Goal: Task Accomplishment & Management: Complete application form

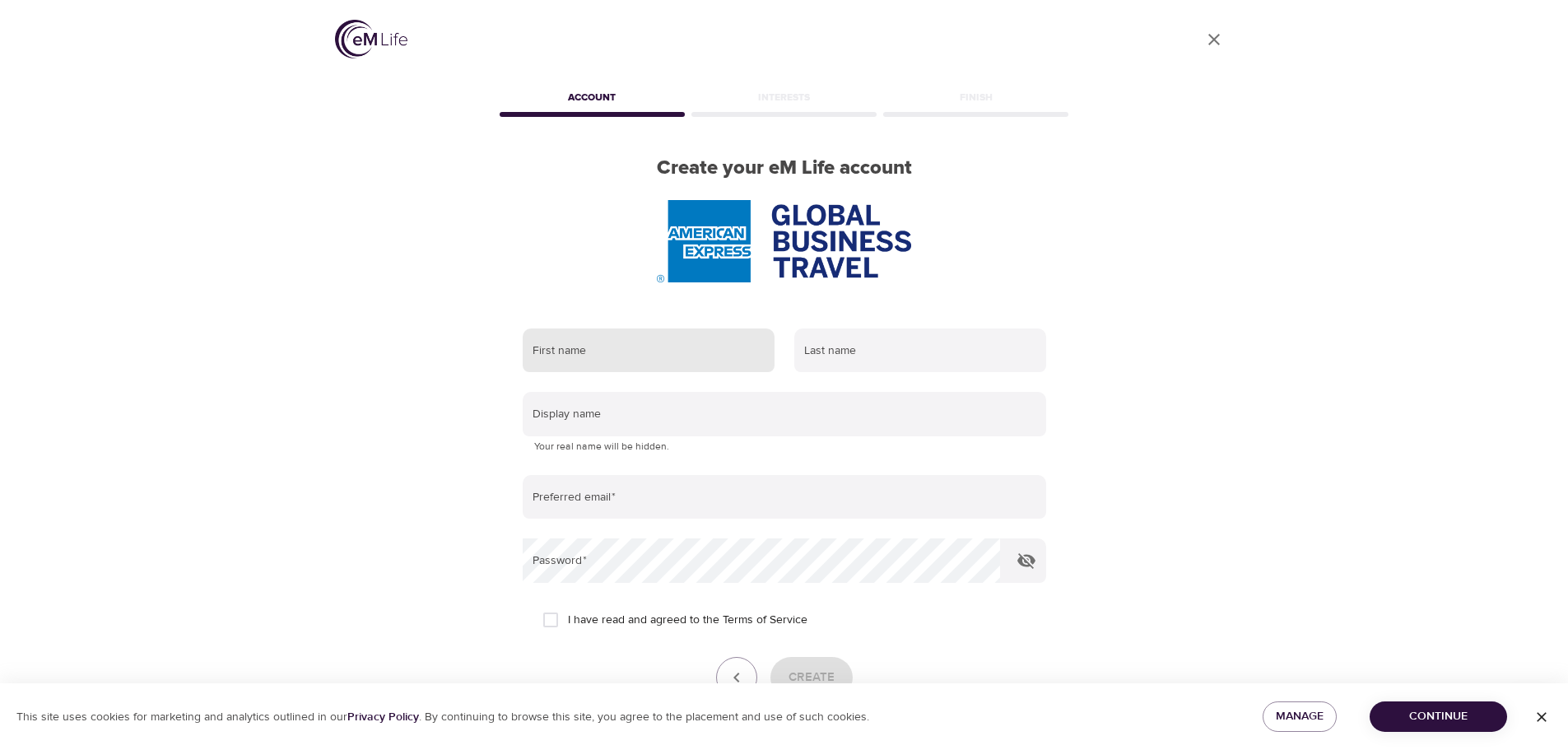
click at [603, 358] on input "text" at bounding box center [648, 350] width 252 height 44
type input "[PERSON_NAME]"
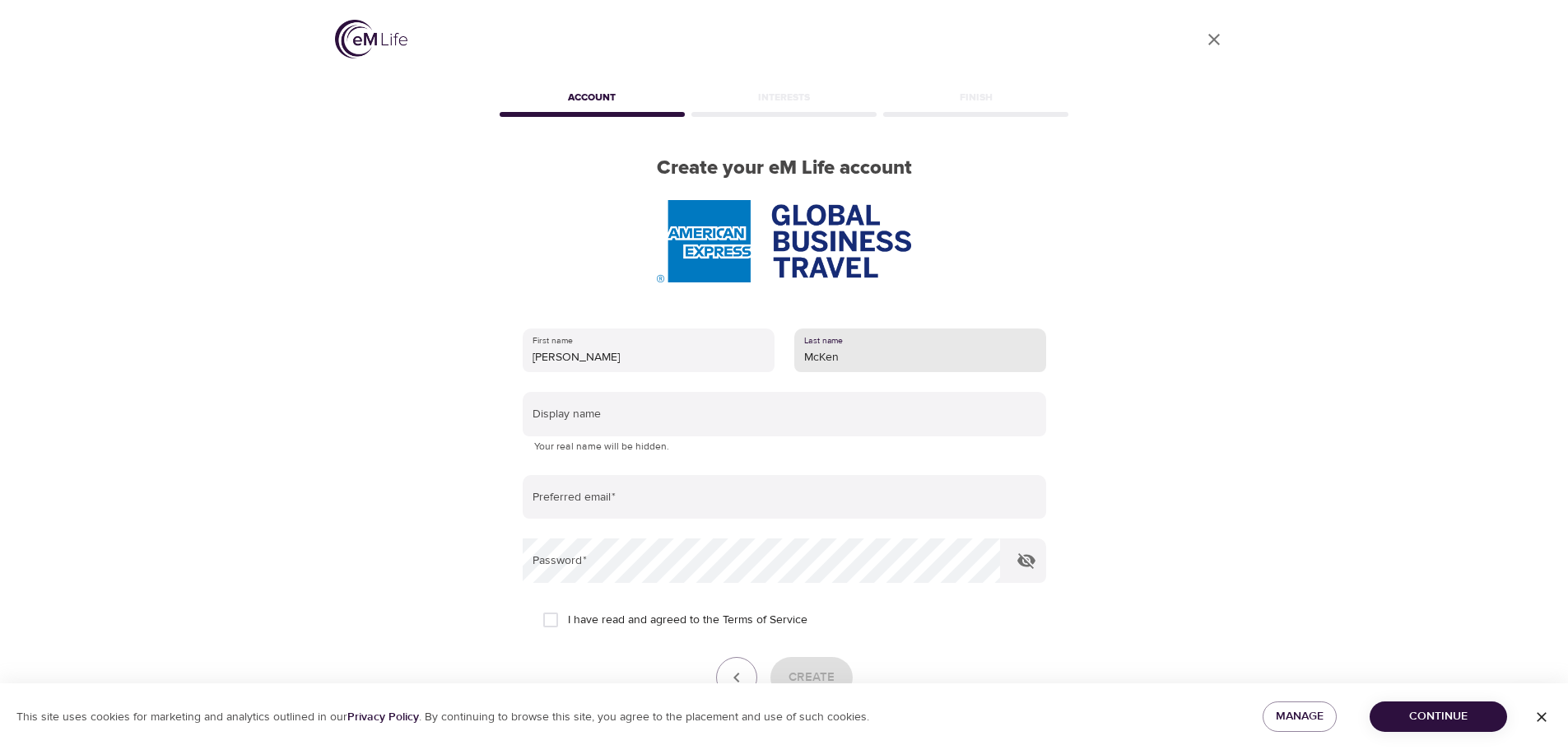
type input "[PERSON_NAME]"
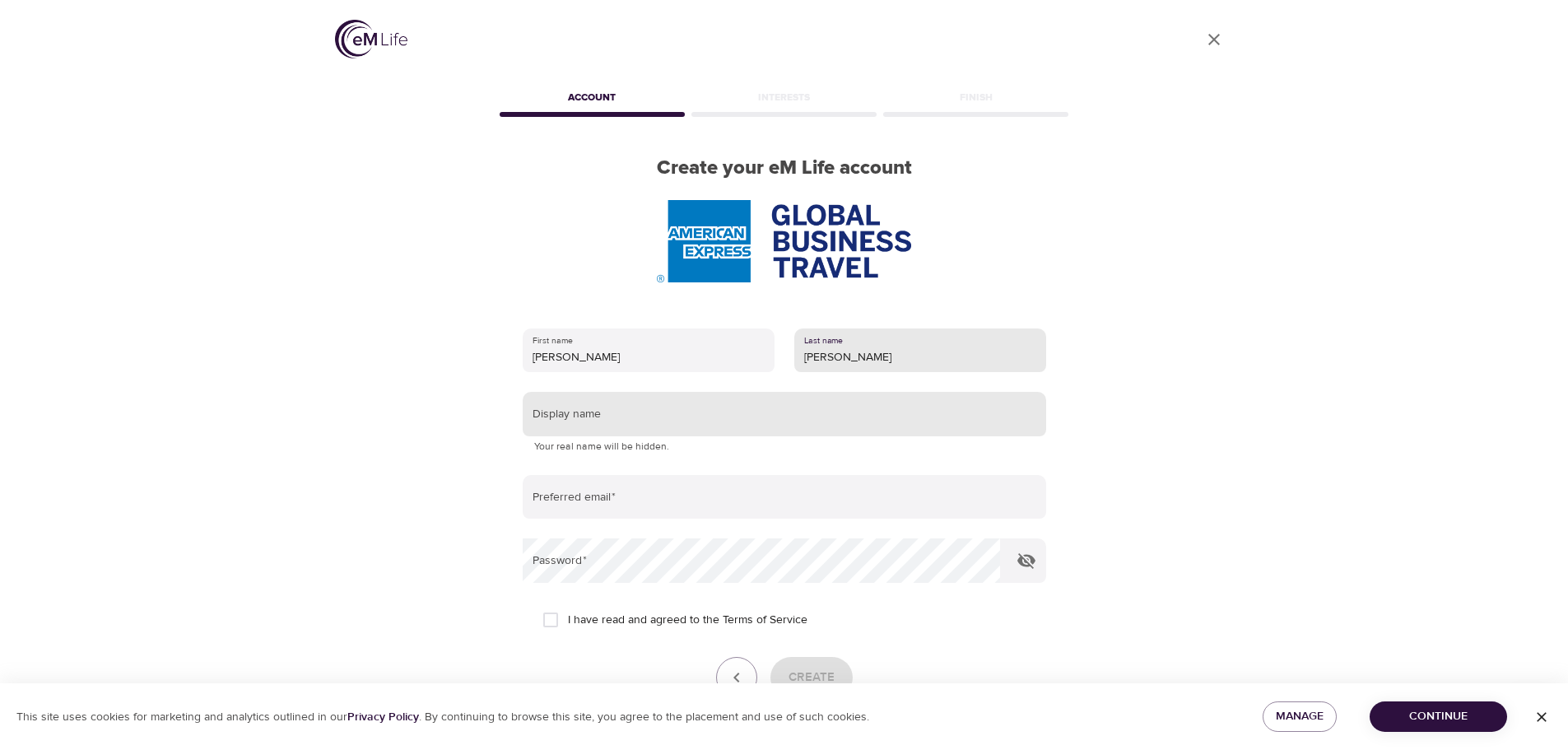
click at [648, 408] on input "text" at bounding box center [784, 413] width 523 height 44
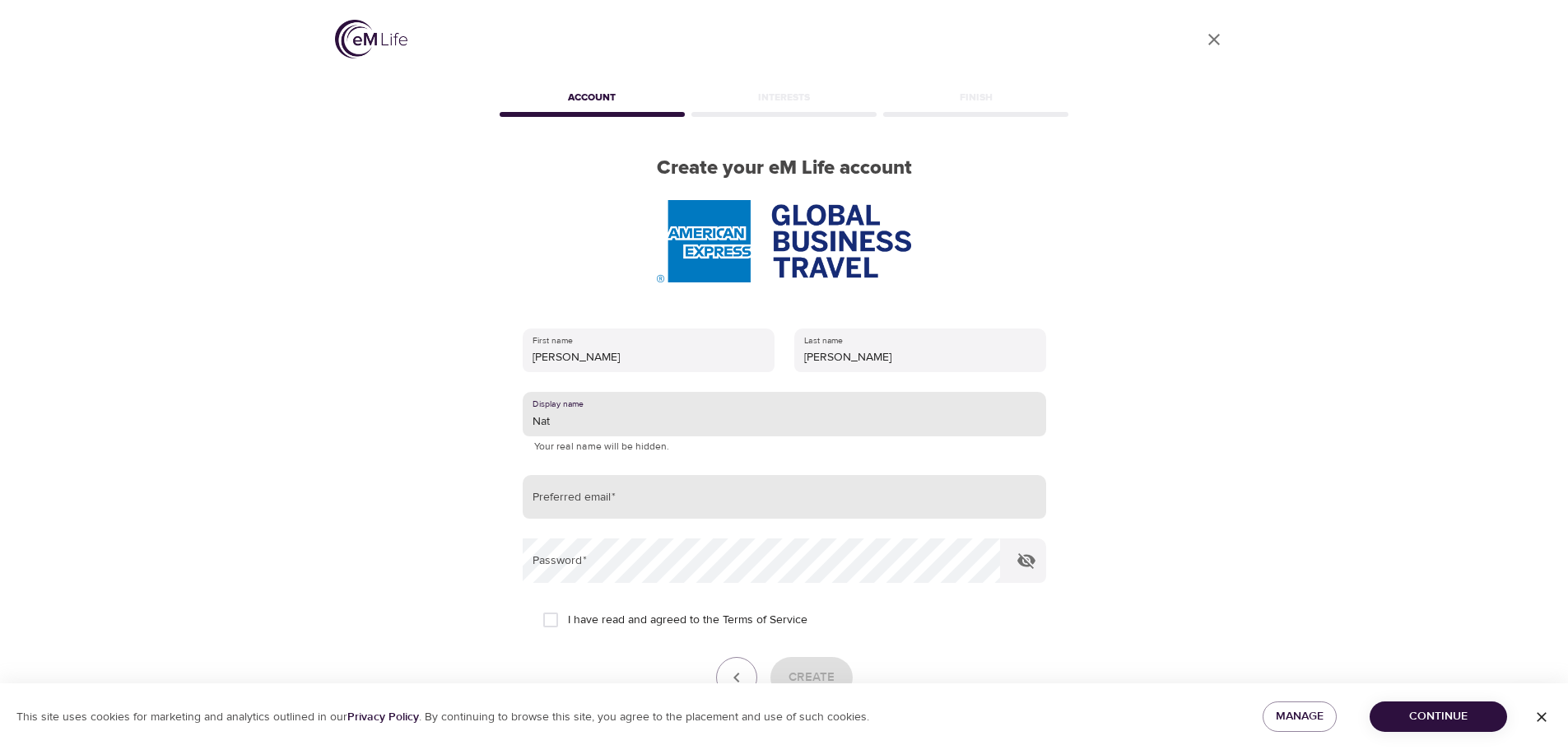
type input "Nat"
click at [584, 497] on input "email" at bounding box center [784, 497] width 523 height 44
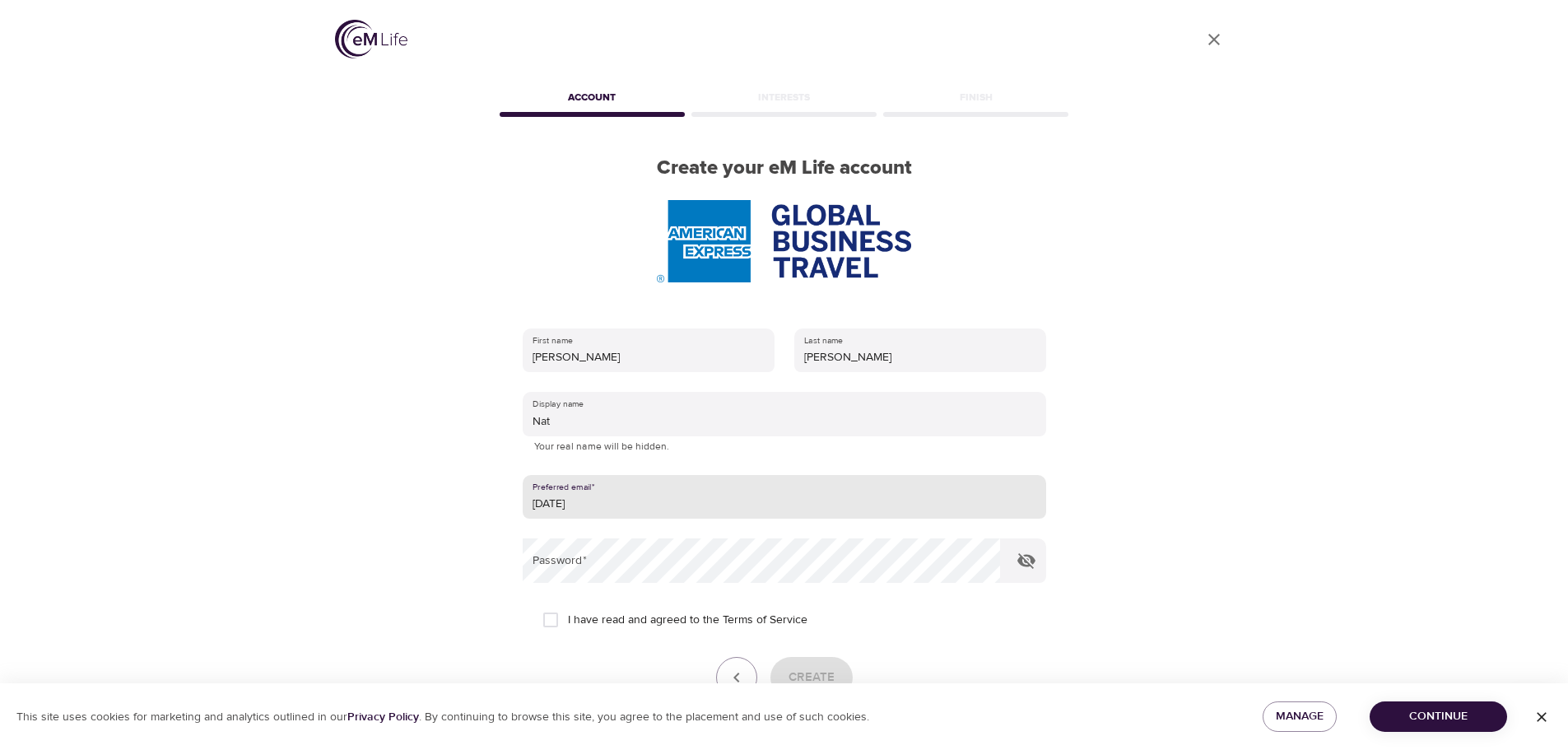
type input "[PERSON_NAME][EMAIL_ADDRESS][PERSON_NAME][DOMAIN_NAME]"
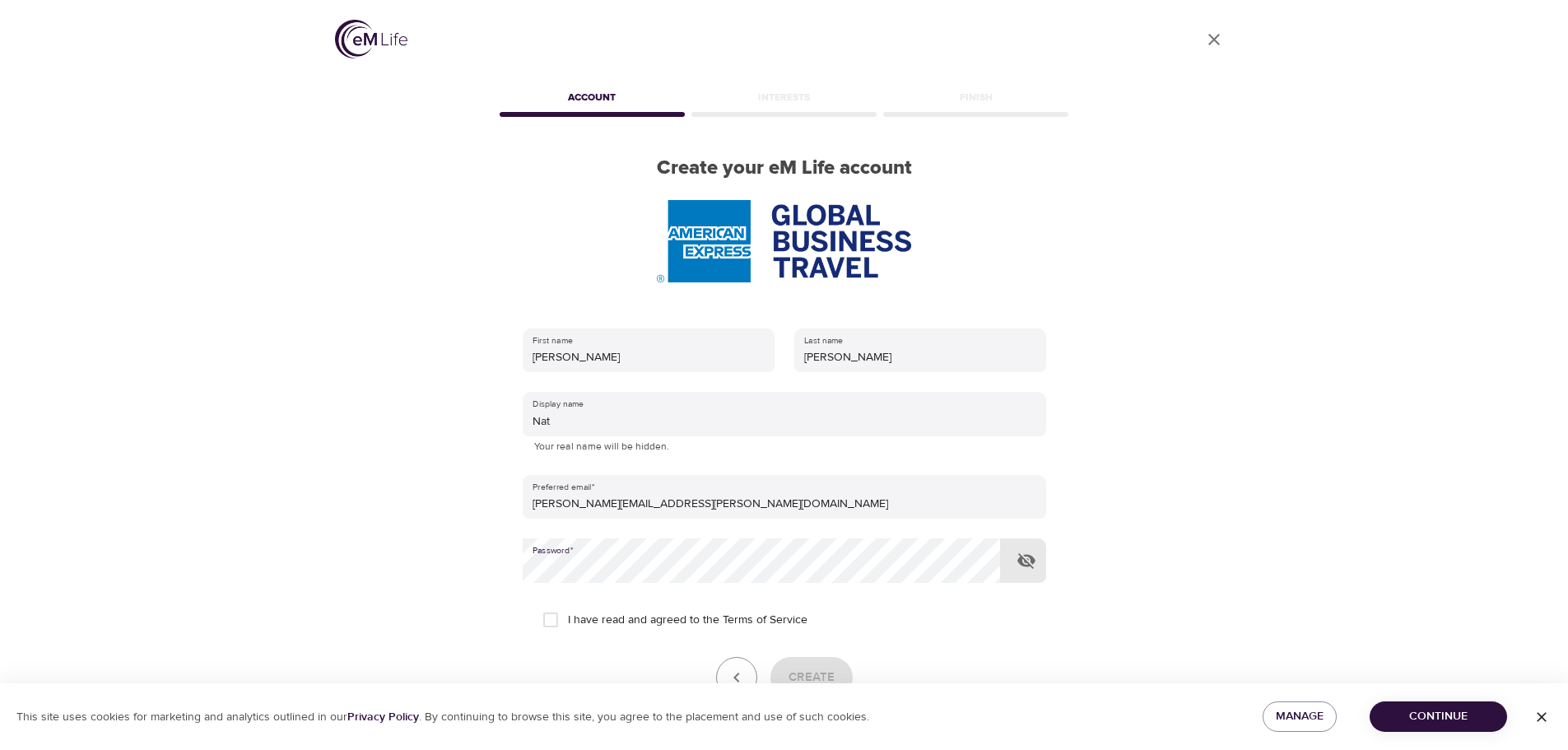
click at [554, 615] on input "I have read and agreed to the Terms of Service" at bounding box center [551, 619] width 35 height 35
checkbox input "true"
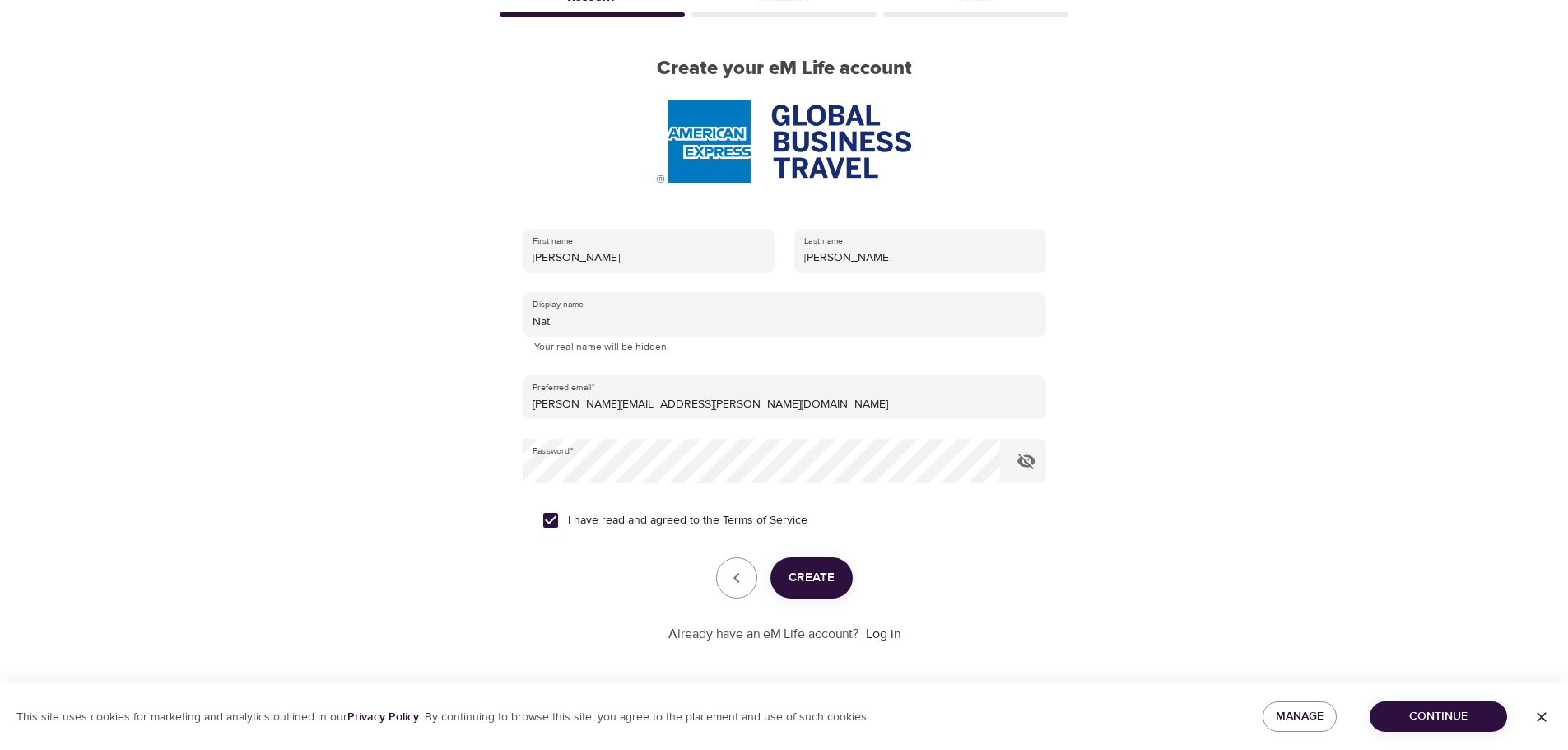
scroll to position [104, 0]
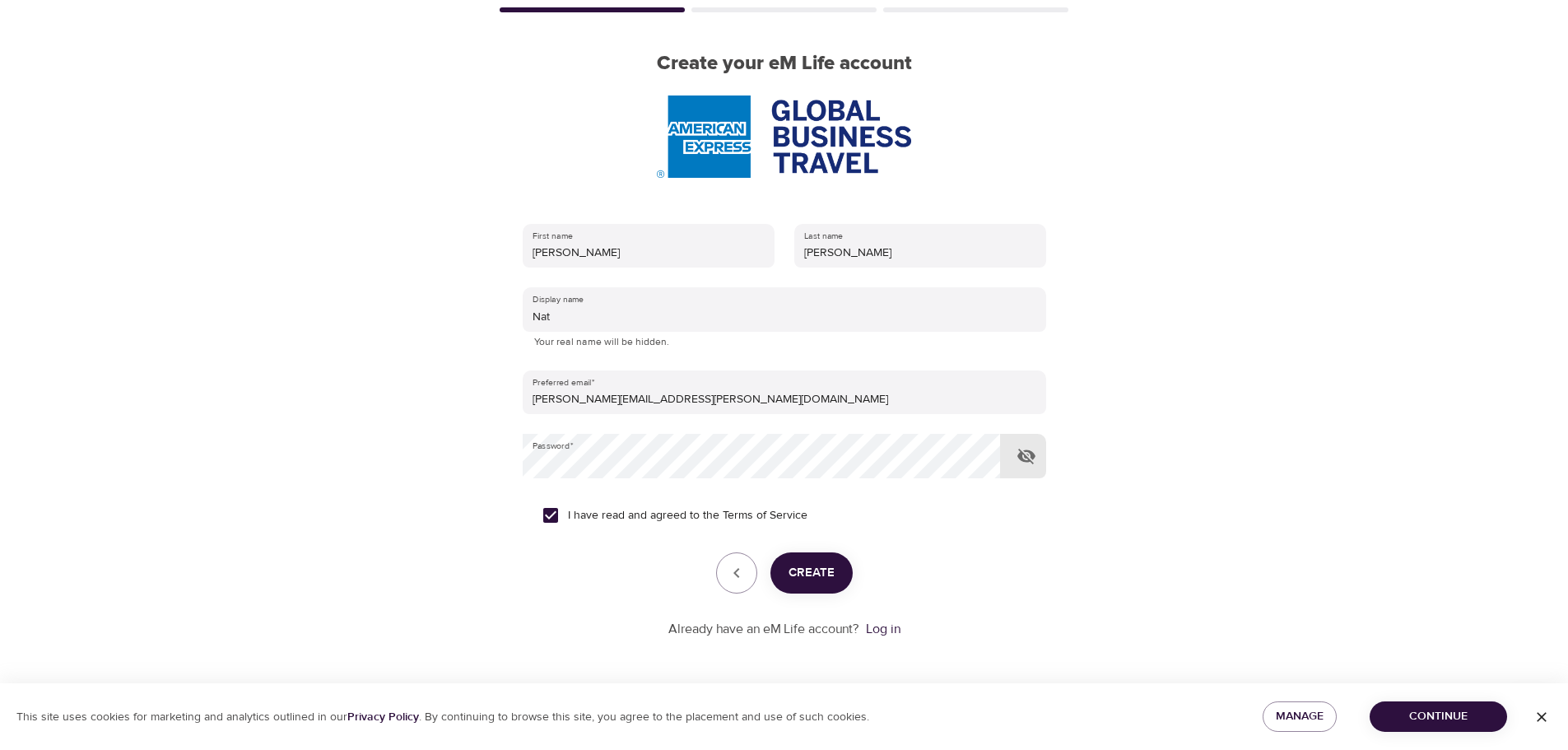
click at [1022, 455] on icon "button" at bounding box center [1026, 455] width 20 height 20
click at [808, 573] on span "Create" at bounding box center [811, 572] width 46 height 22
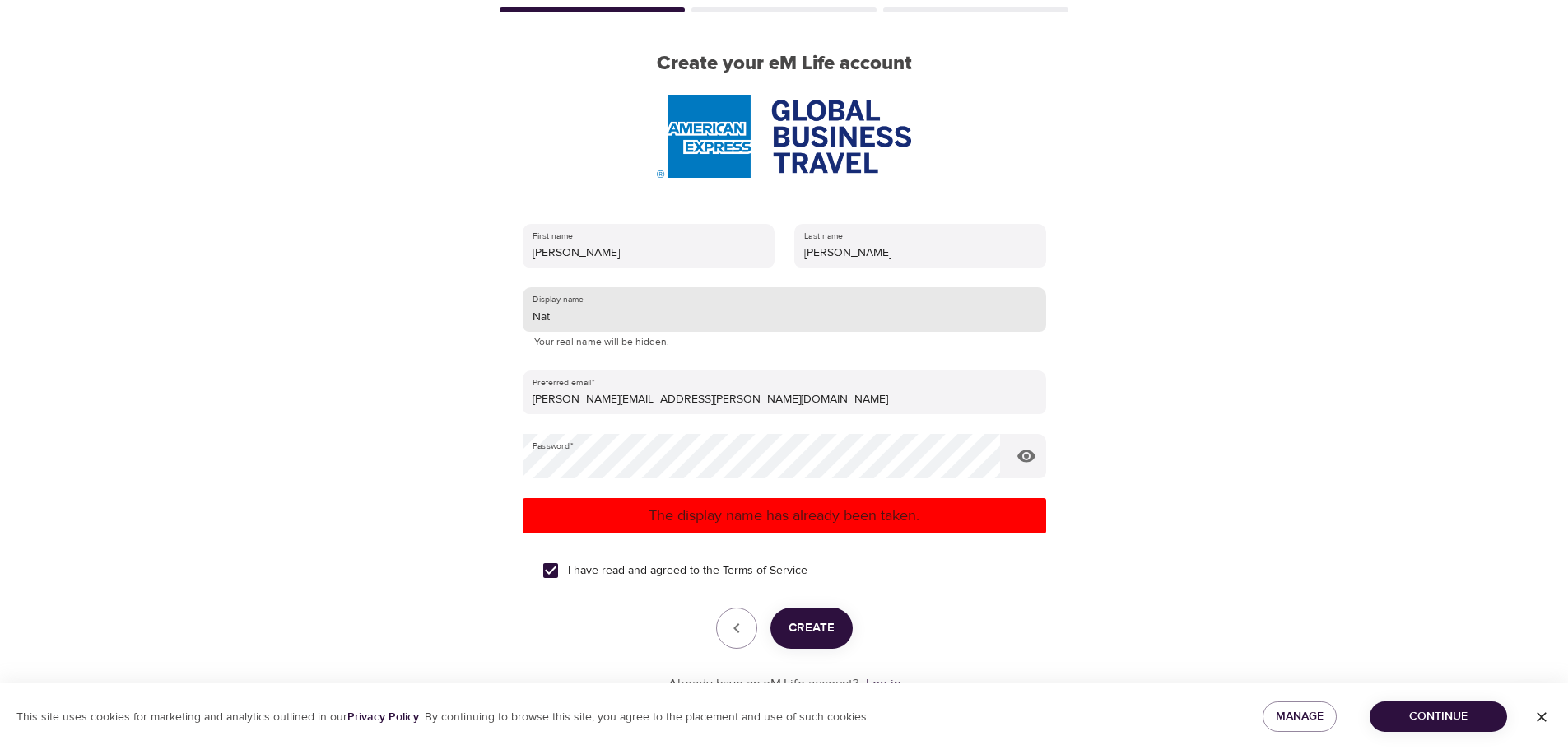
click at [564, 327] on input "Nat" at bounding box center [784, 309] width 523 height 44
type input "NatMac"
click at [836, 619] on button "Create" at bounding box center [811, 628] width 82 height 41
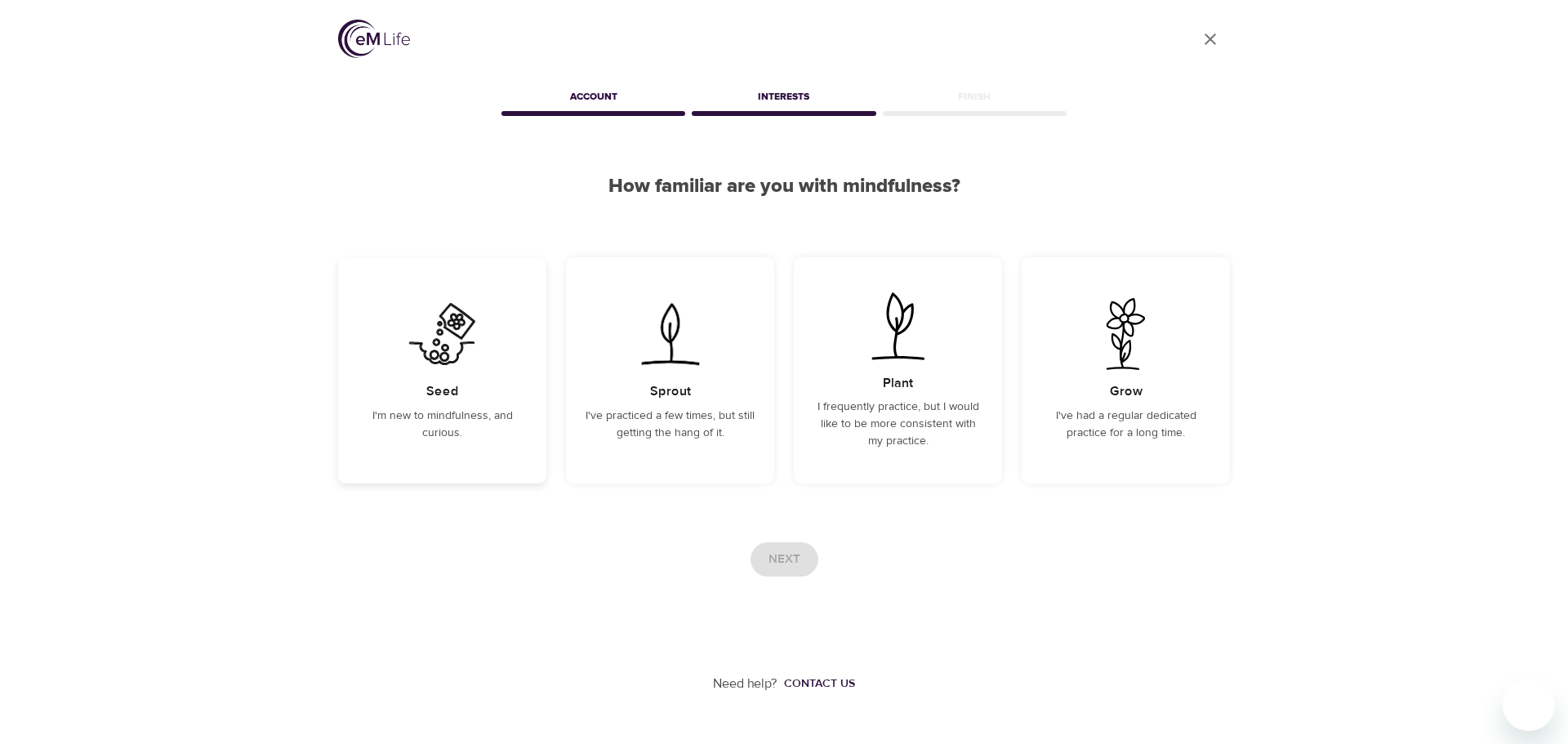
click at [478, 413] on p "I'm new to mindfulness, and curious." at bounding box center [442, 424] width 169 height 35
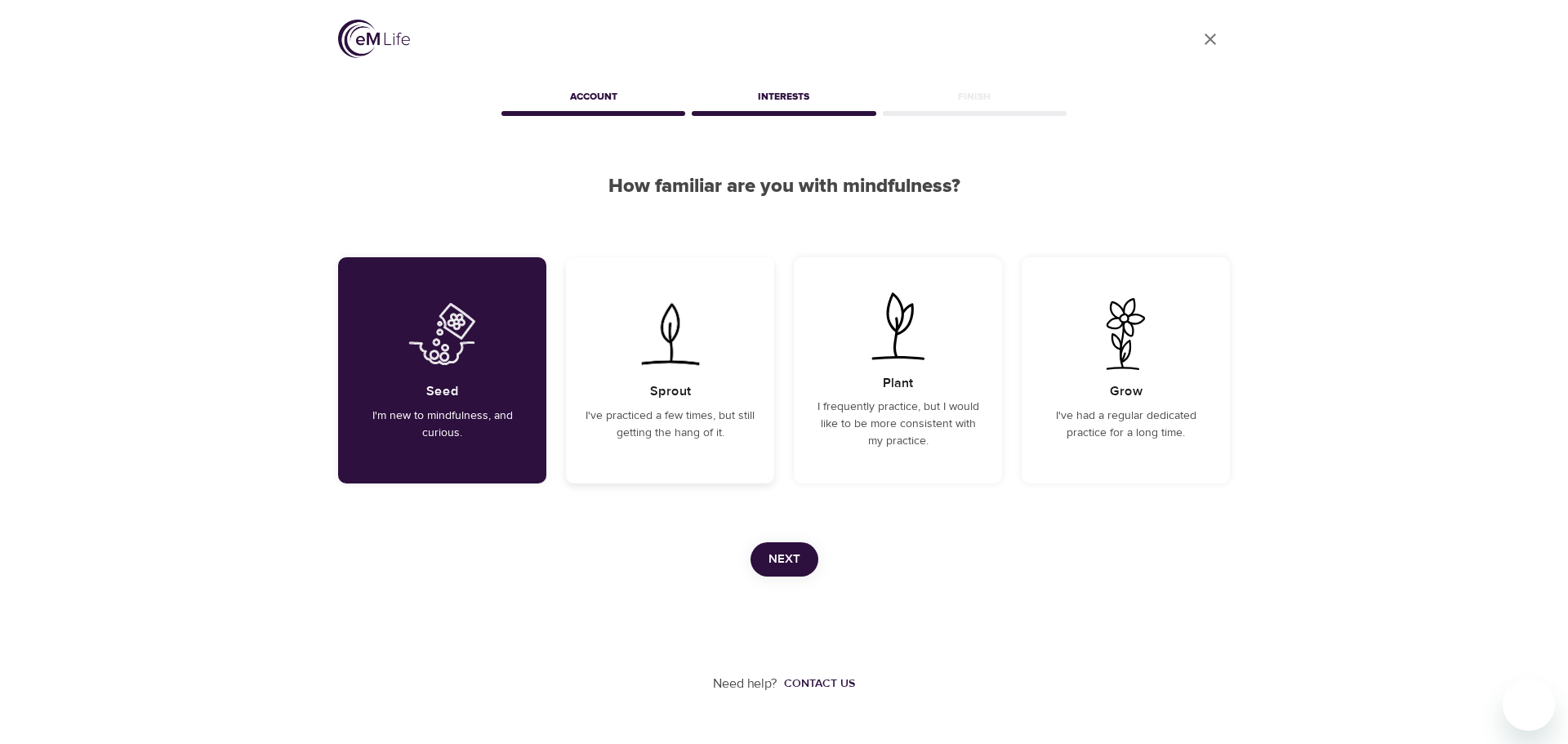
click at [664, 431] on p "I've practiced a few times, but still getting the hang of it." at bounding box center [670, 424] width 169 height 35
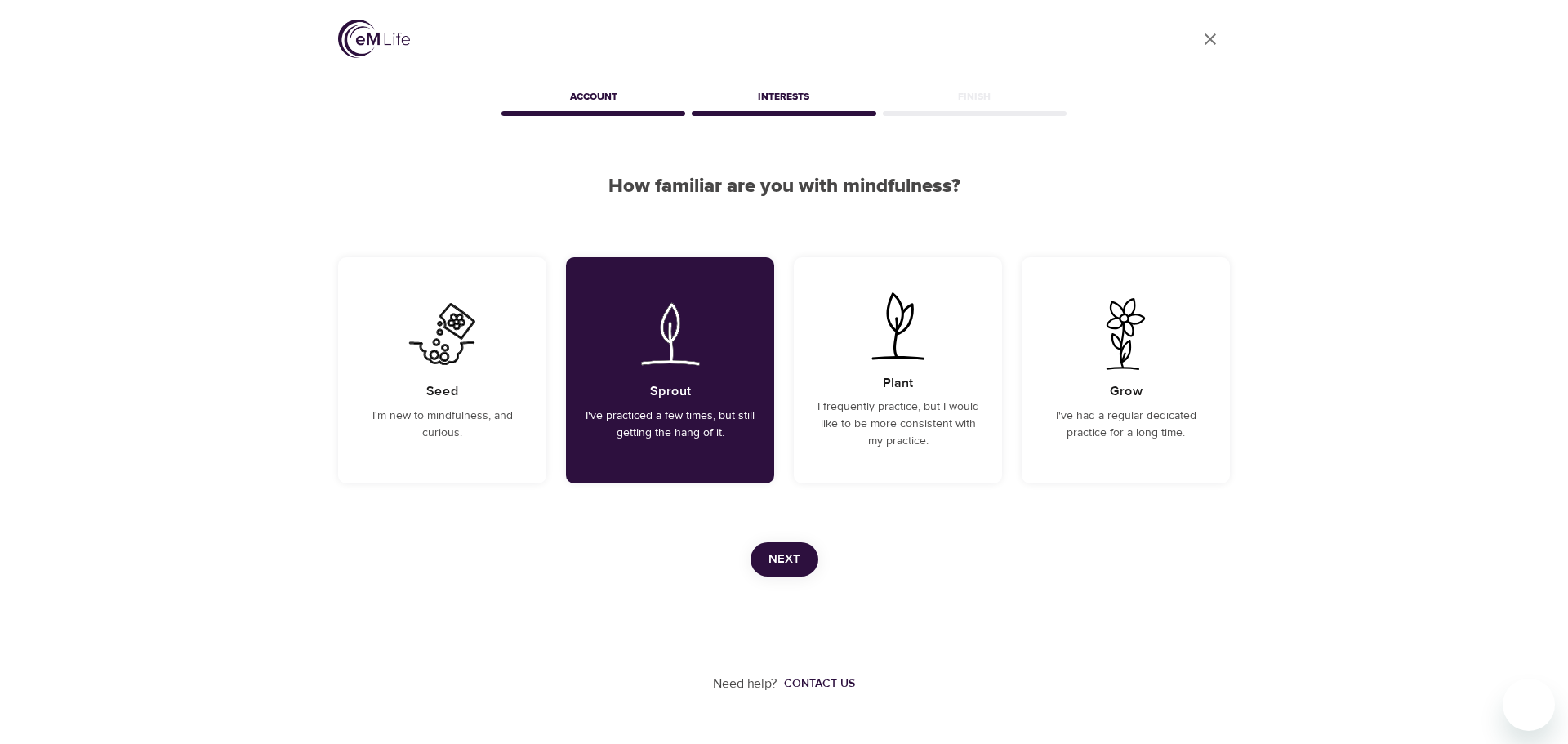
click at [776, 562] on span "Next" at bounding box center [784, 559] width 32 height 21
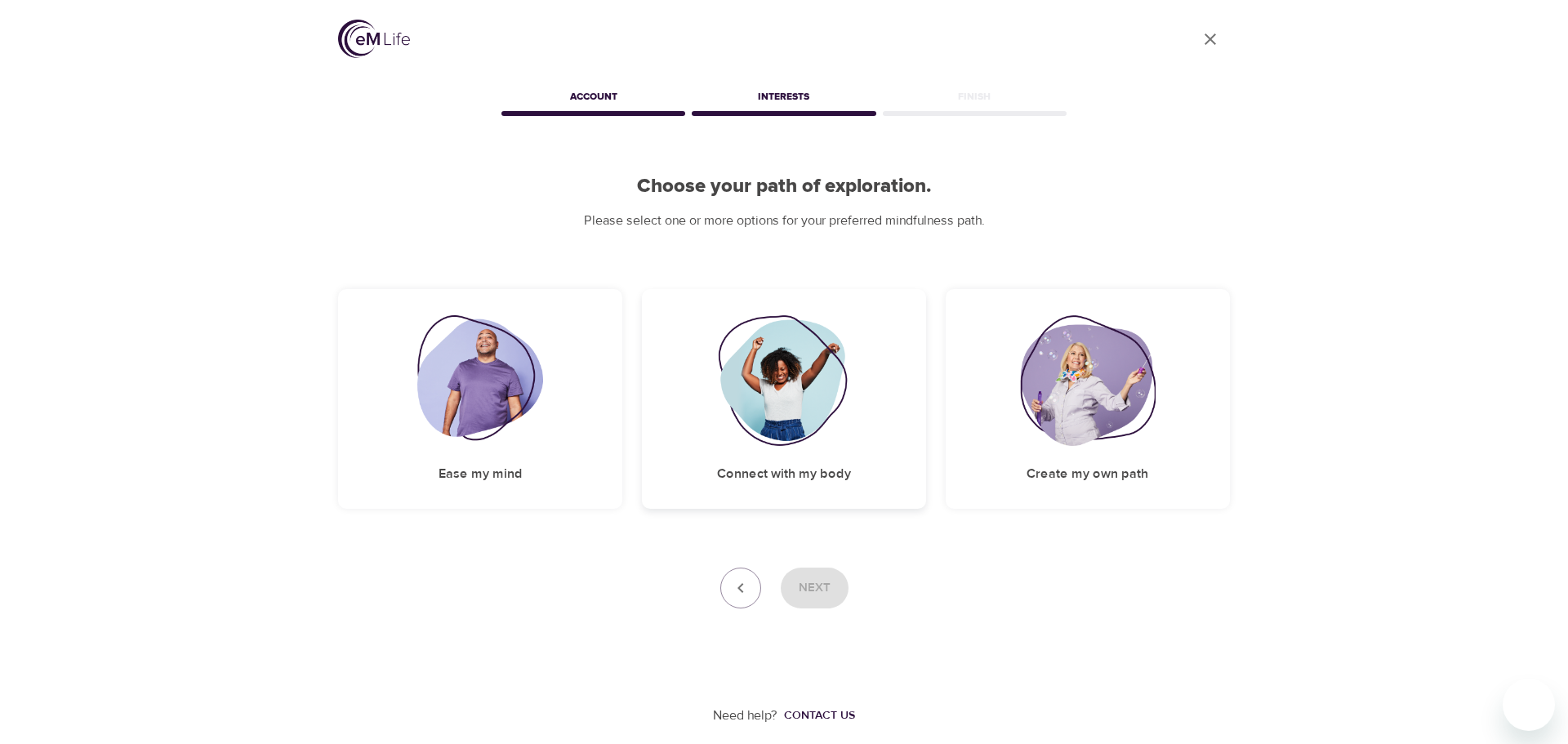
click at [784, 445] on div "Connect with my body" at bounding box center [784, 399] width 284 height 219
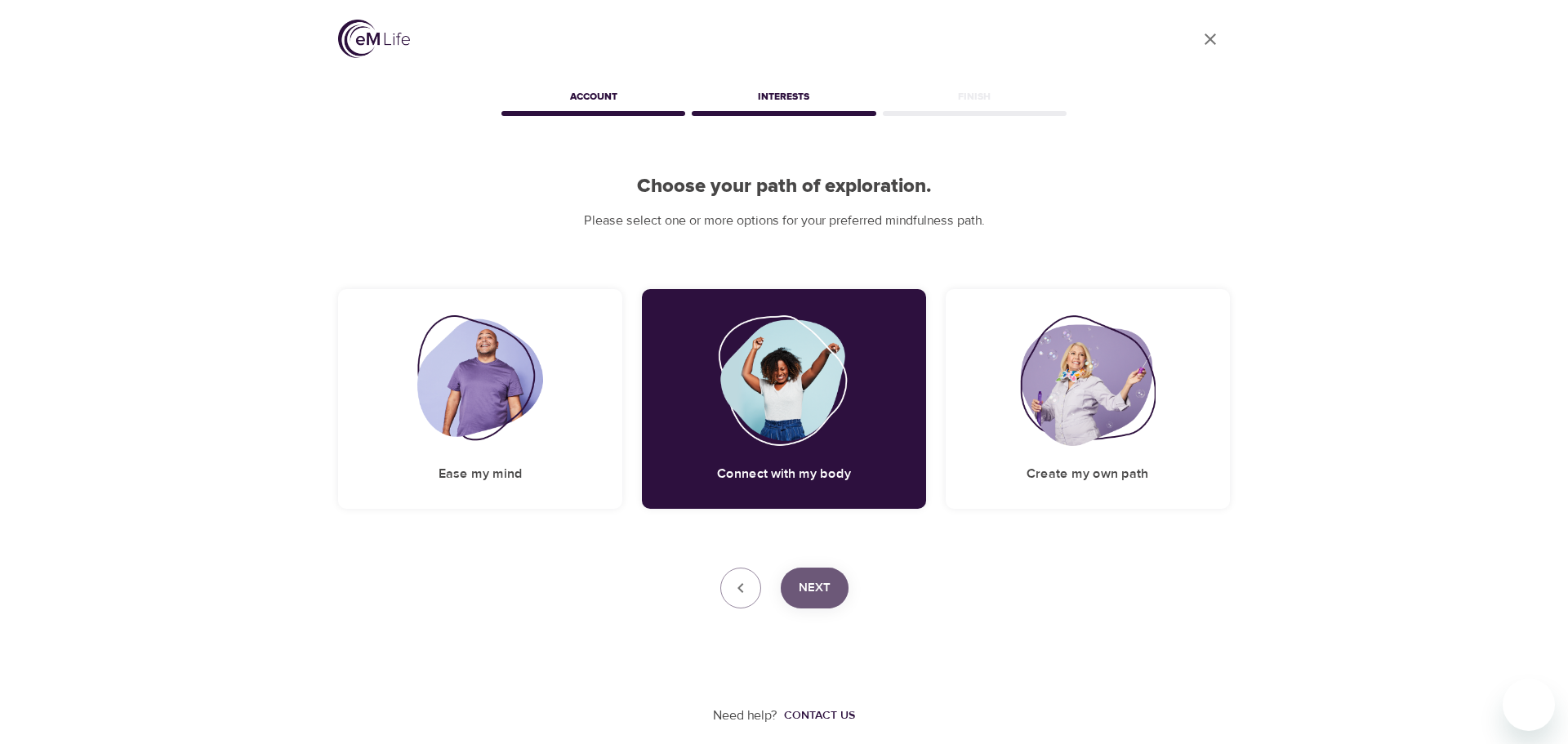
click at [836, 595] on button "Next" at bounding box center [814, 588] width 68 height 41
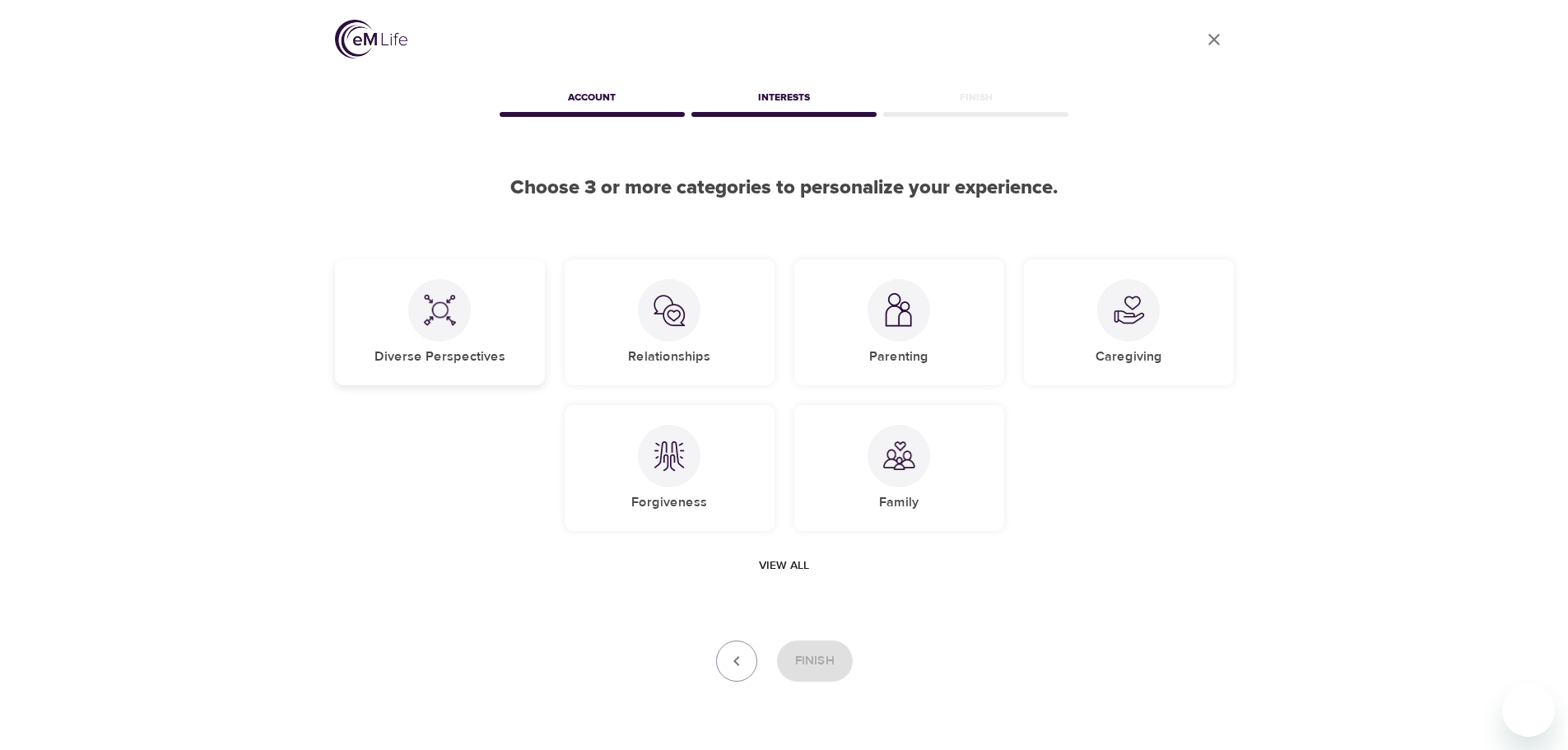
click at [440, 317] on img at bounding box center [439, 310] width 33 height 33
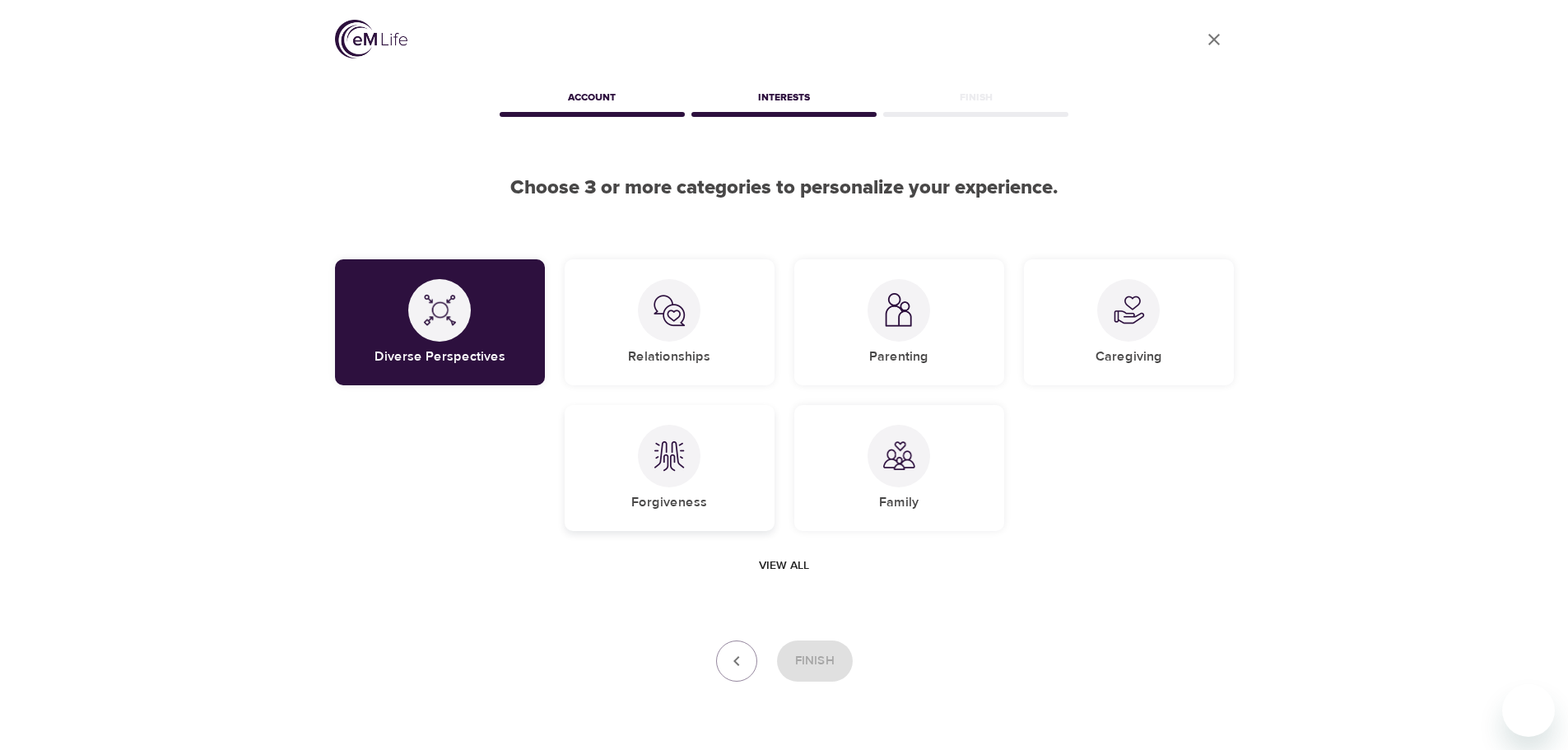
click at [660, 482] on div at bounding box center [669, 455] width 62 height 62
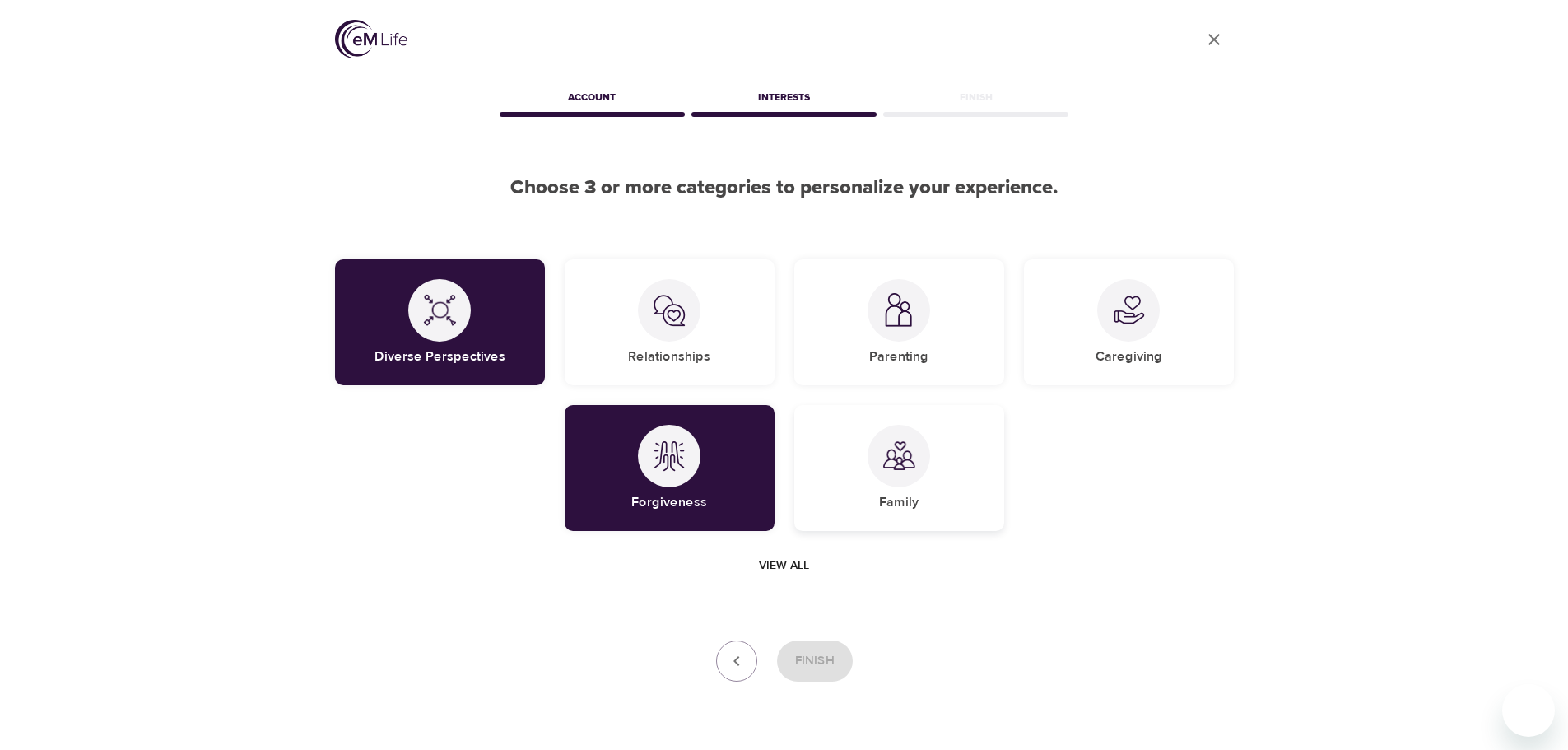
click at [909, 473] on div at bounding box center [899, 455] width 62 height 62
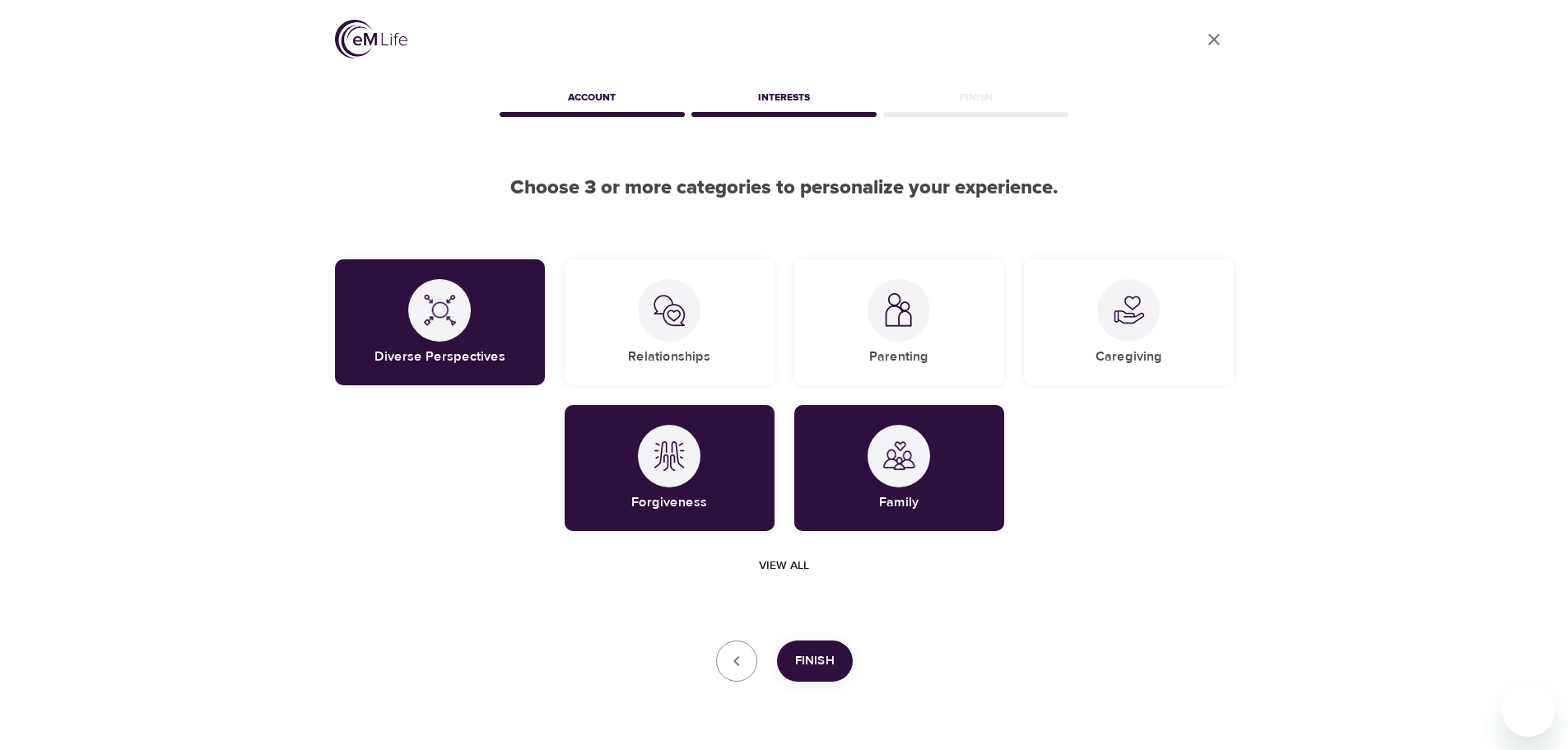
click at [818, 667] on span "Finish" at bounding box center [815, 661] width 40 height 22
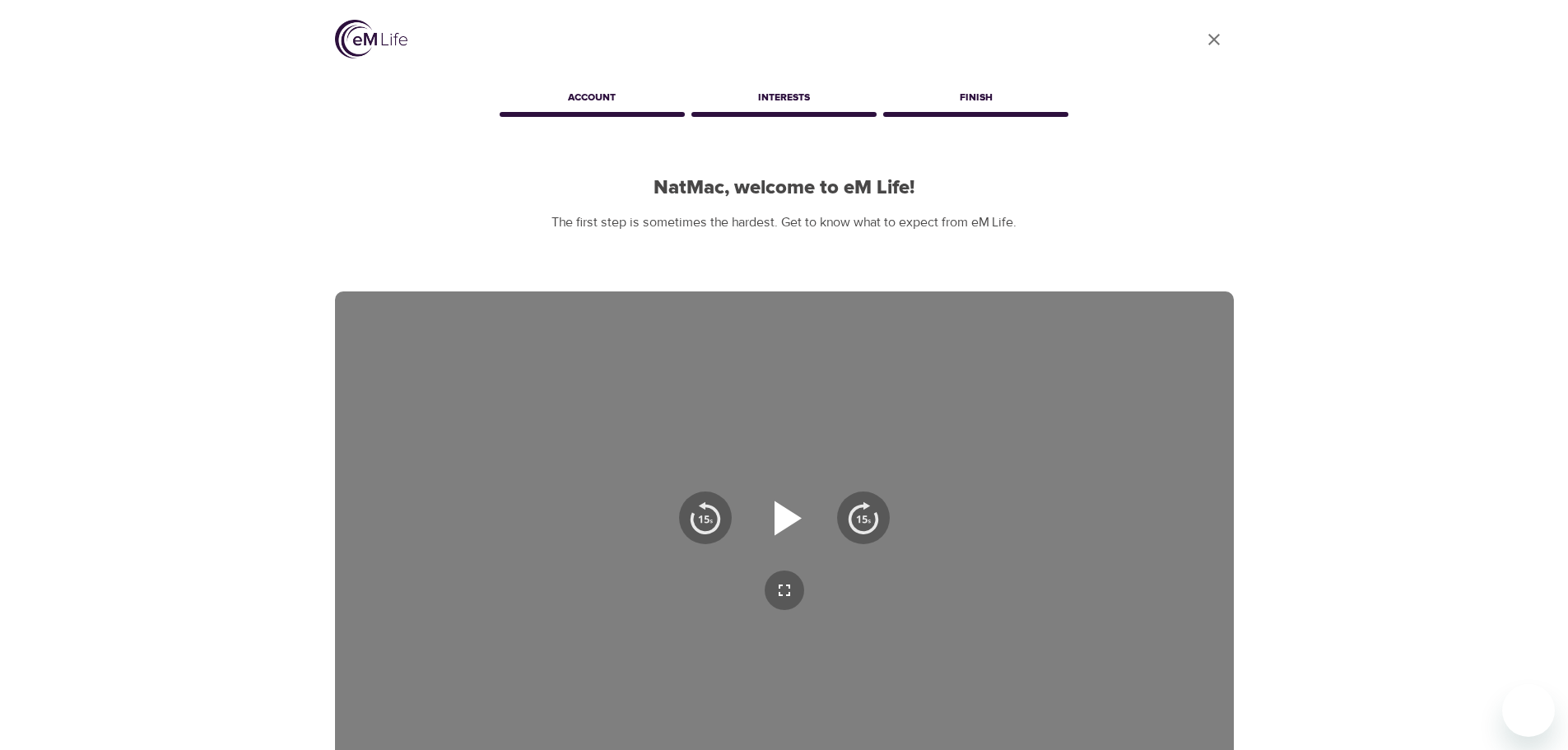
click at [792, 526] on icon "button" at bounding box center [784, 518] width 59 height 59
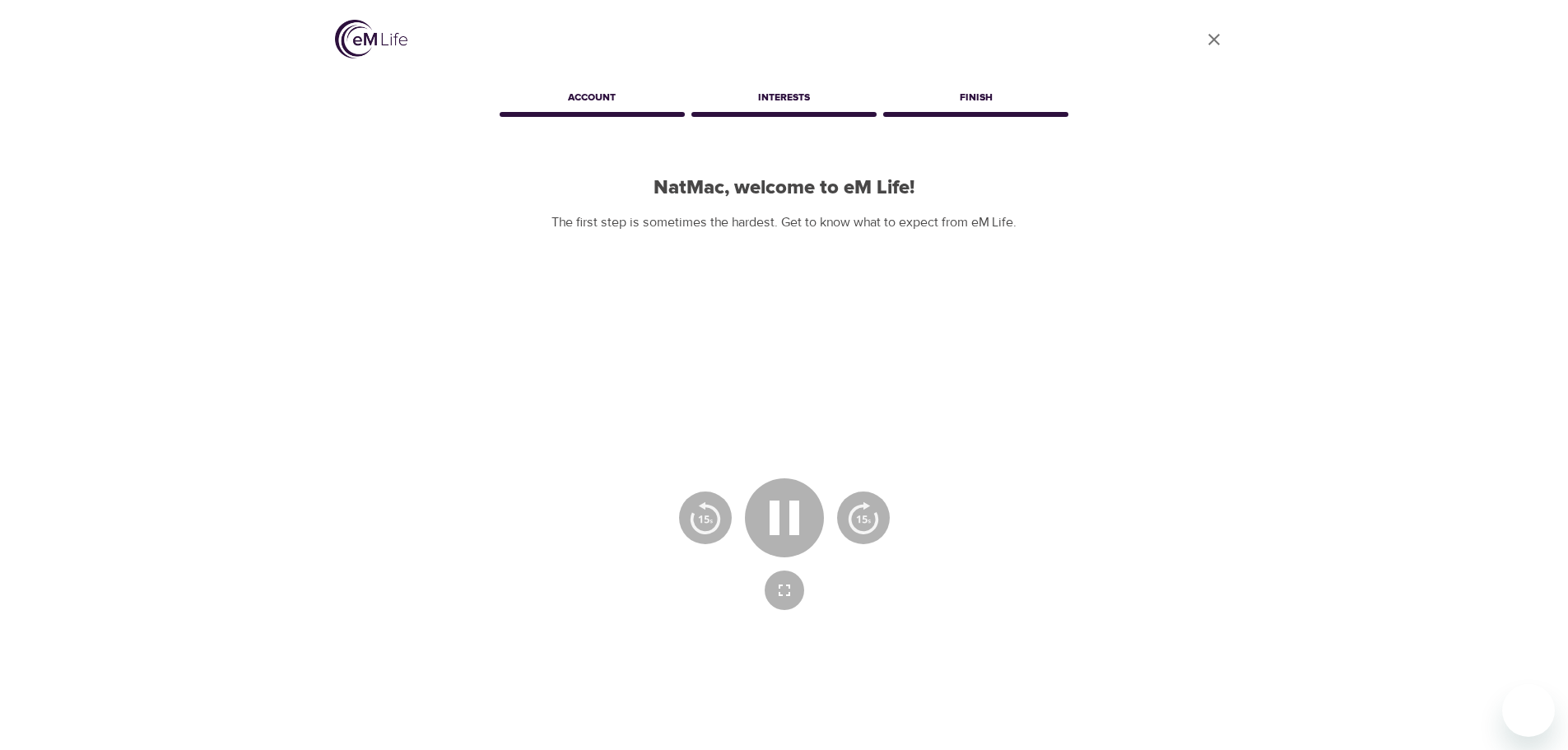
scroll to position [82, 0]
